Goal: Information Seeking & Learning: Learn about a topic

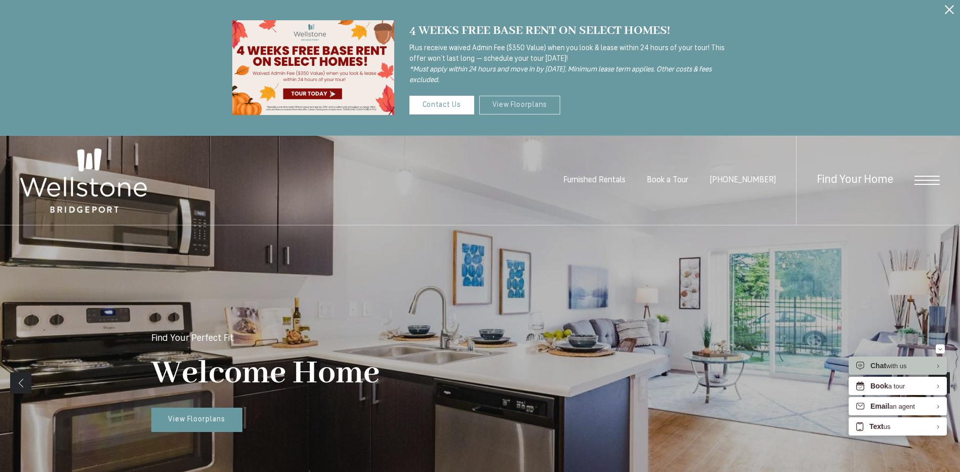
click at [545, 102] on link "View Floorplans" at bounding box center [519, 105] width 81 height 19
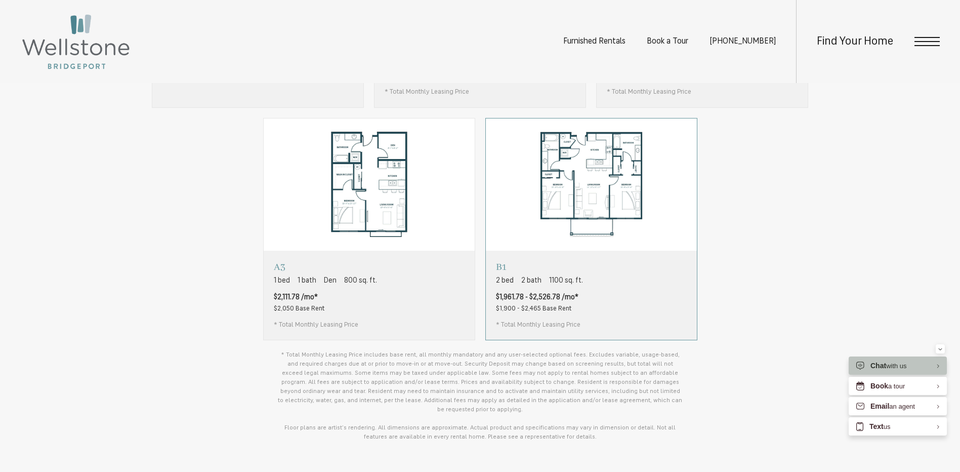
scroll to position [962, 0]
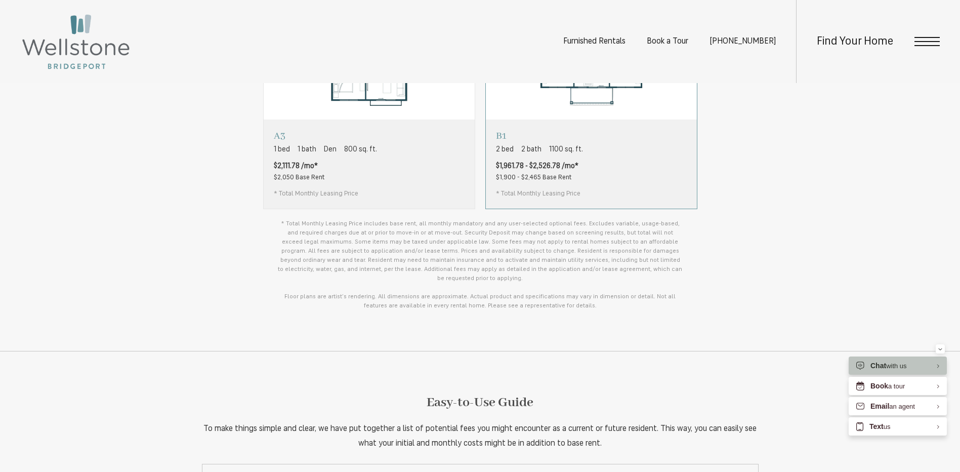
click at [645, 205] on div "B1 2 bed 2 bath 1100 sq. ft. $1,961.78 - $2,526.78 /mo* $1,900 - $2,465 Base Re…" at bounding box center [591, 163] width 211 height 89
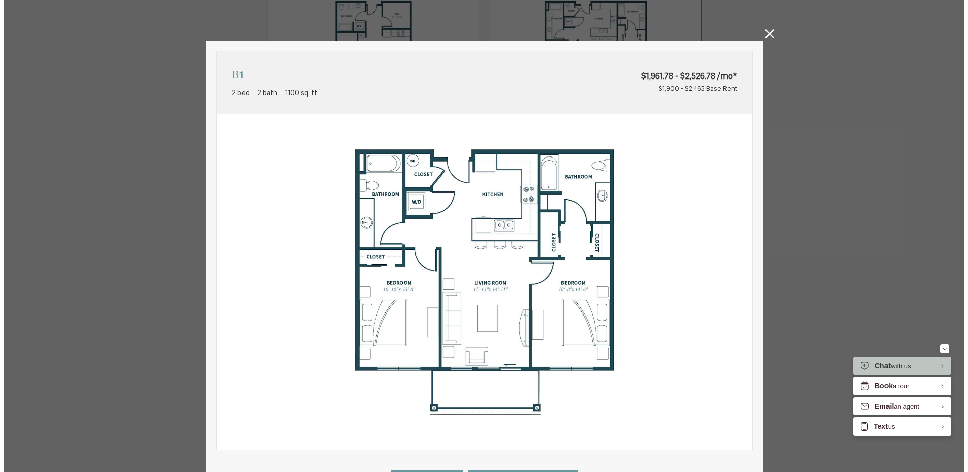
scroll to position [0, 0]
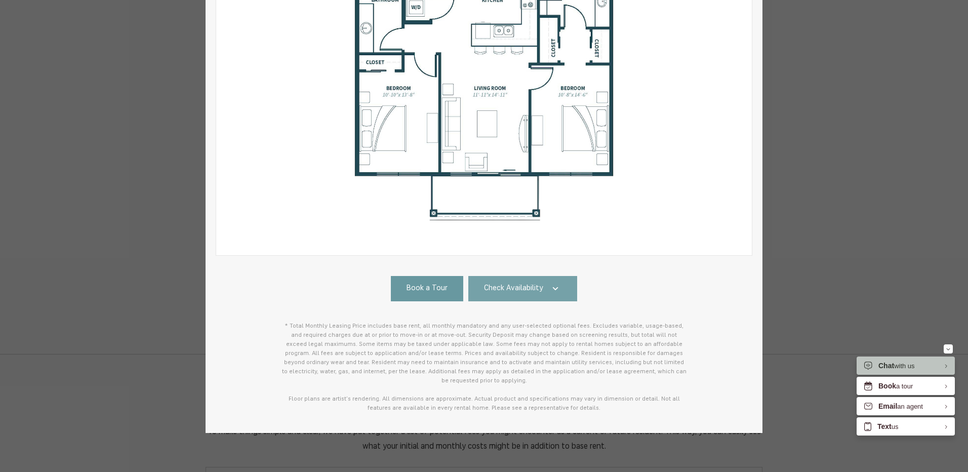
click at [535, 277] on link "Check Availability" at bounding box center [522, 288] width 109 height 25
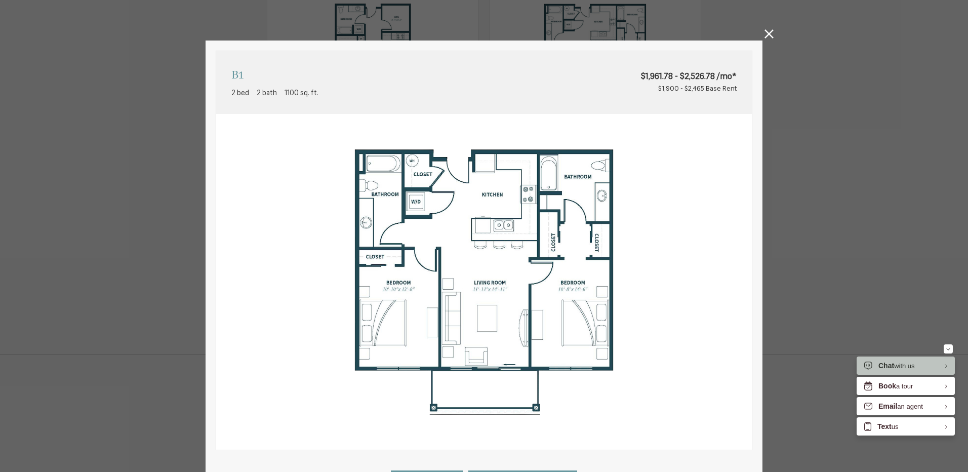
click at [764, 37] on icon at bounding box center [768, 33] width 9 height 9
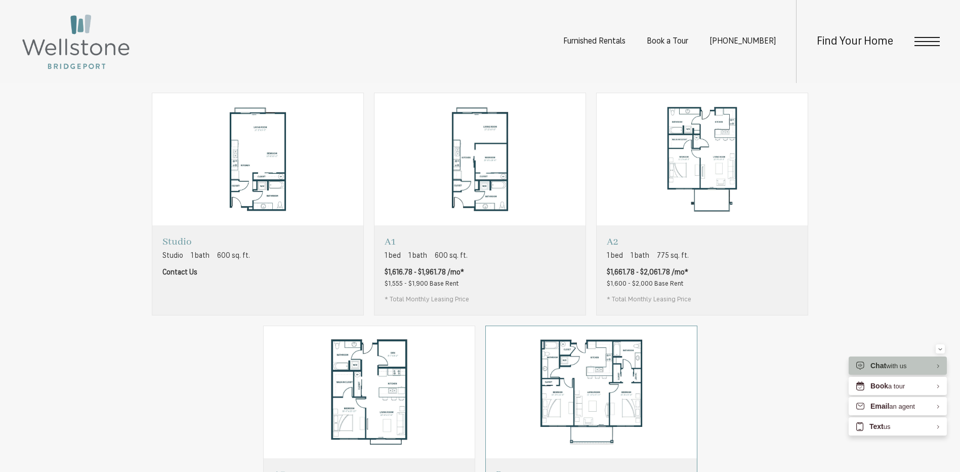
scroll to position [709, 0]
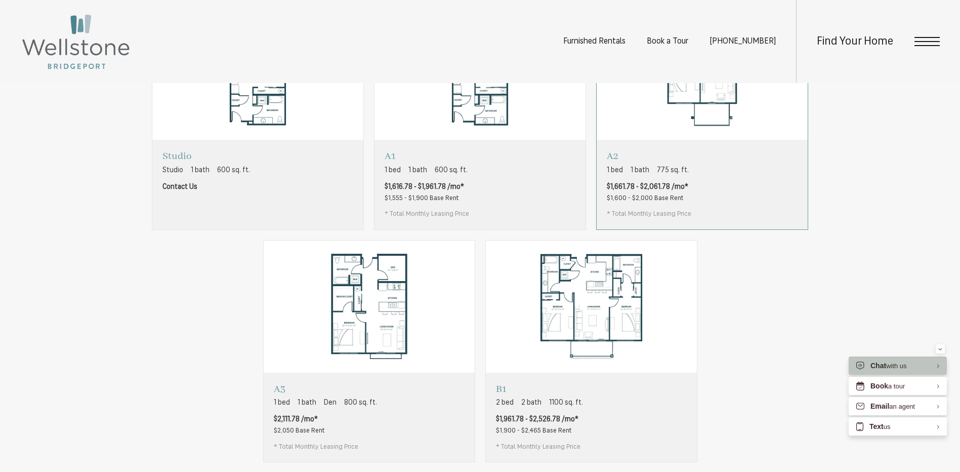
click at [695, 214] on div "A2 1 bed 1 bath 775 sq. ft. $1,661.78 - $2,061.78 /mo* $1,600 - $2,000 Base Ren…" at bounding box center [702, 184] width 211 height 89
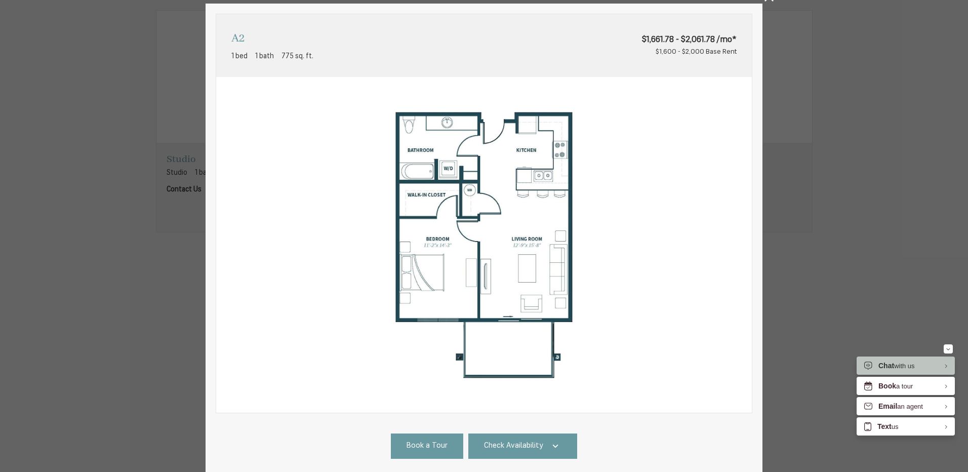
scroll to position [0, 0]
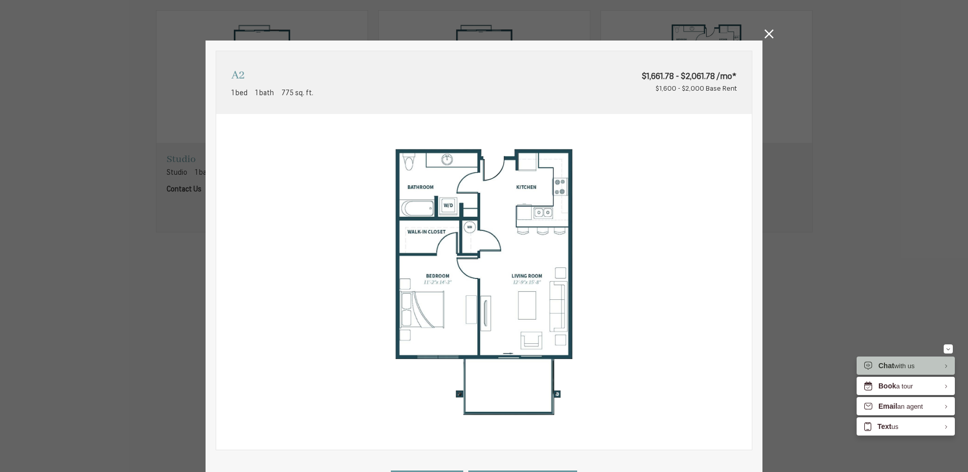
click at [764, 38] on icon at bounding box center [768, 33] width 9 height 9
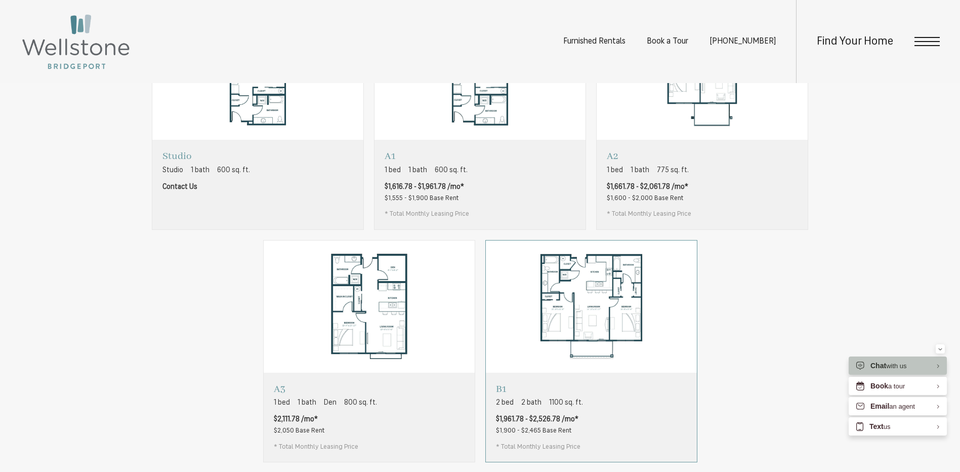
scroll to position [962, 0]
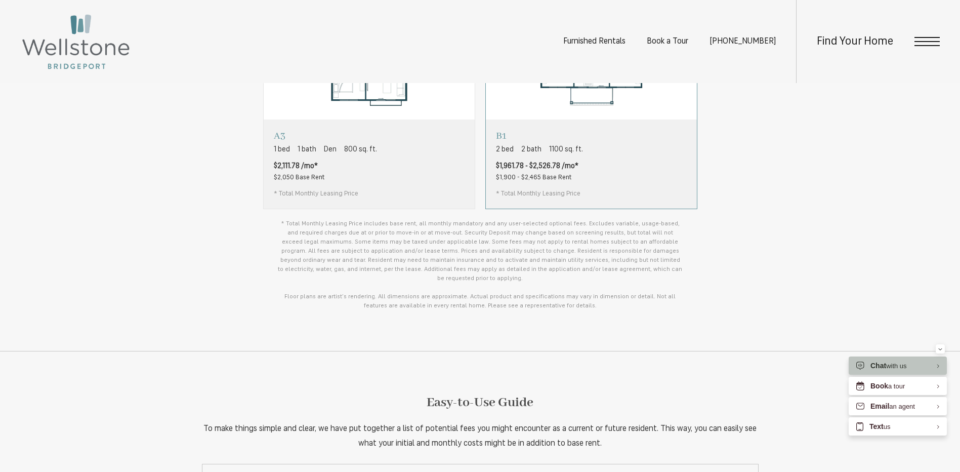
click at [622, 167] on div "B1 2 bed 2 bath 1100 sq. ft. $1,961.78 - $2,526.78 /mo* $1,900 - $2,465 Base Re…" at bounding box center [591, 163] width 211 height 89
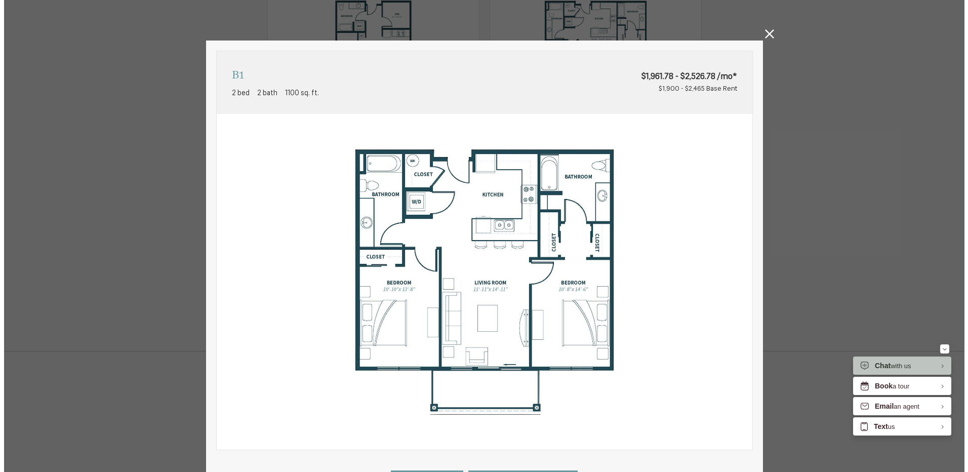
scroll to position [0, 0]
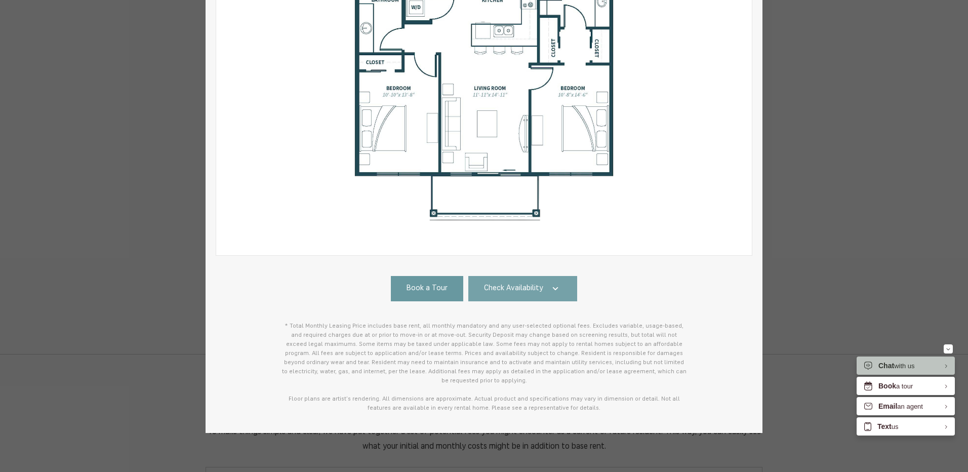
click at [539, 289] on link "Check Availability" at bounding box center [522, 288] width 109 height 25
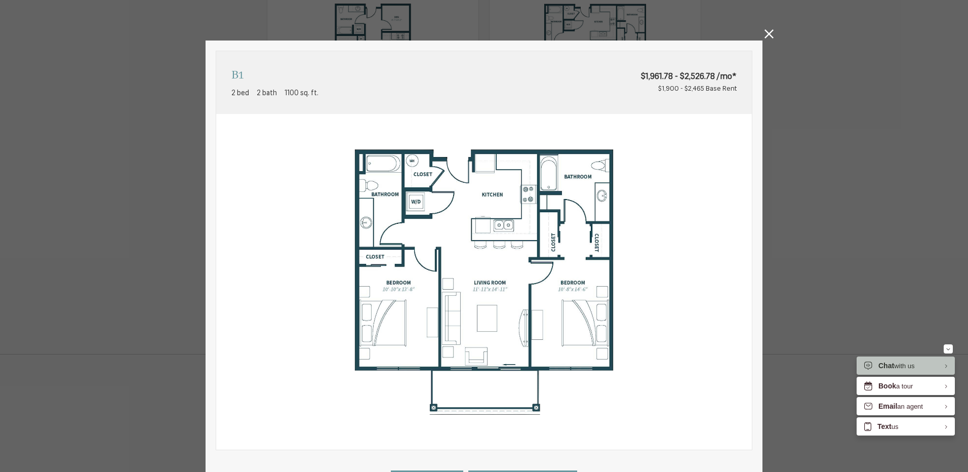
click at [768, 30] on icon at bounding box center [768, 33] width 9 height 9
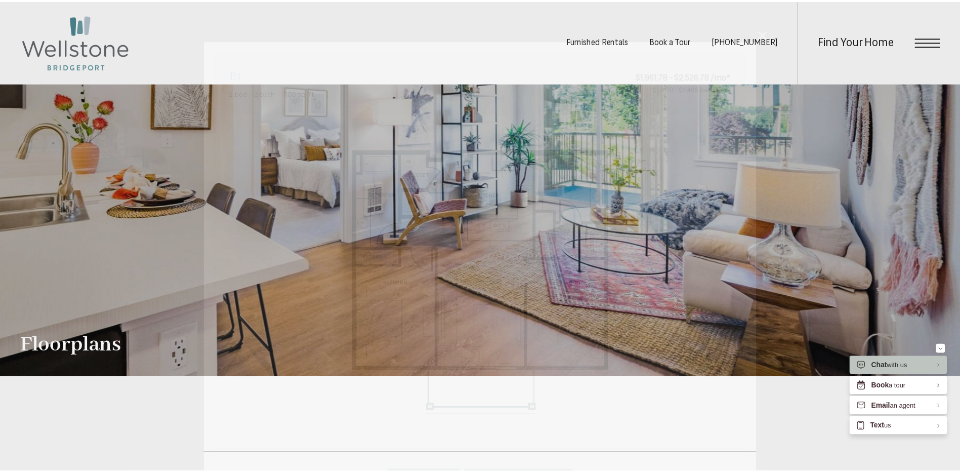
scroll to position [962, 0]
